Goal: Navigation & Orientation: Go to known website

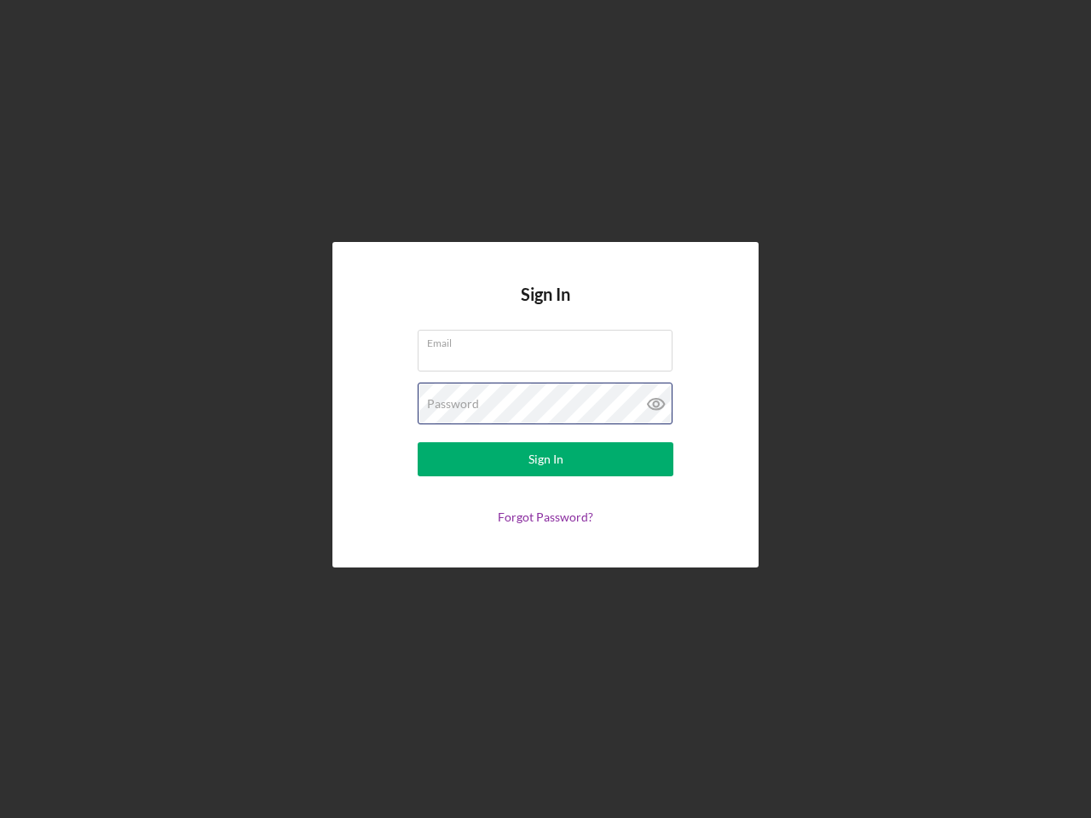
click at [546, 409] on div "Password" at bounding box center [546, 404] width 256 height 43
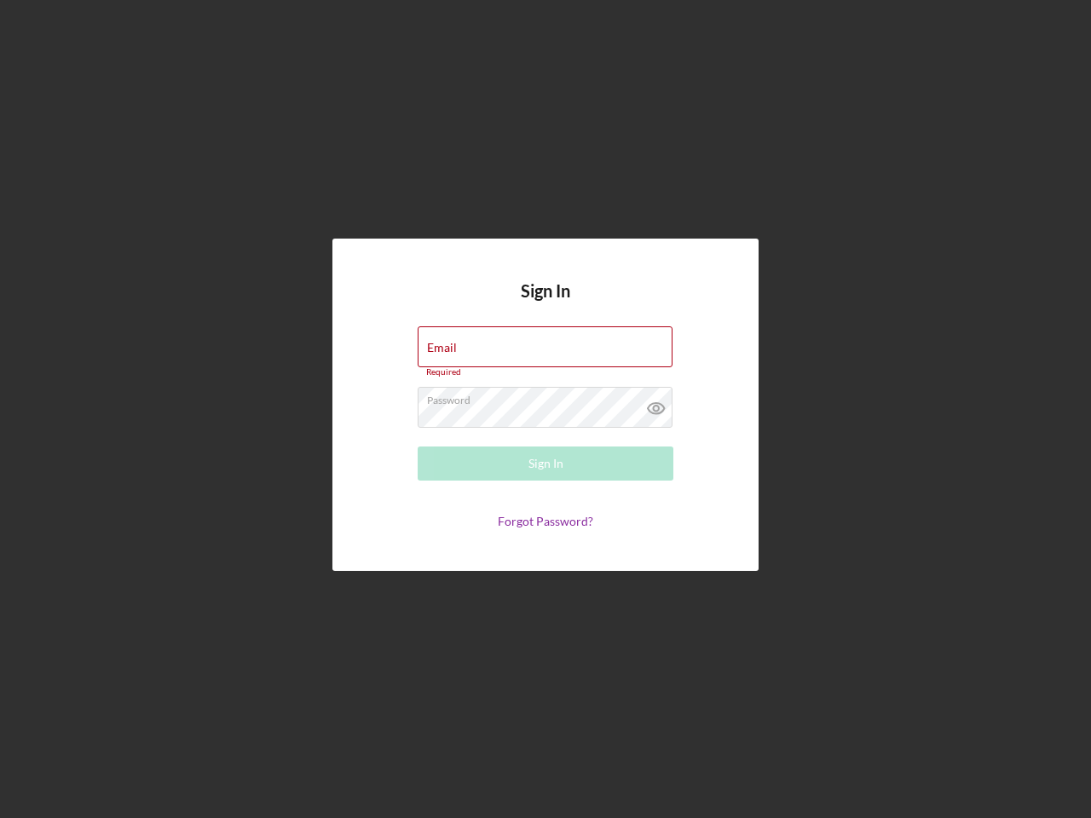
click at [656, 404] on icon at bounding box center [656, 408] width 43 height 43
